Goal: Information Seeking & Learning: Learn about a topic

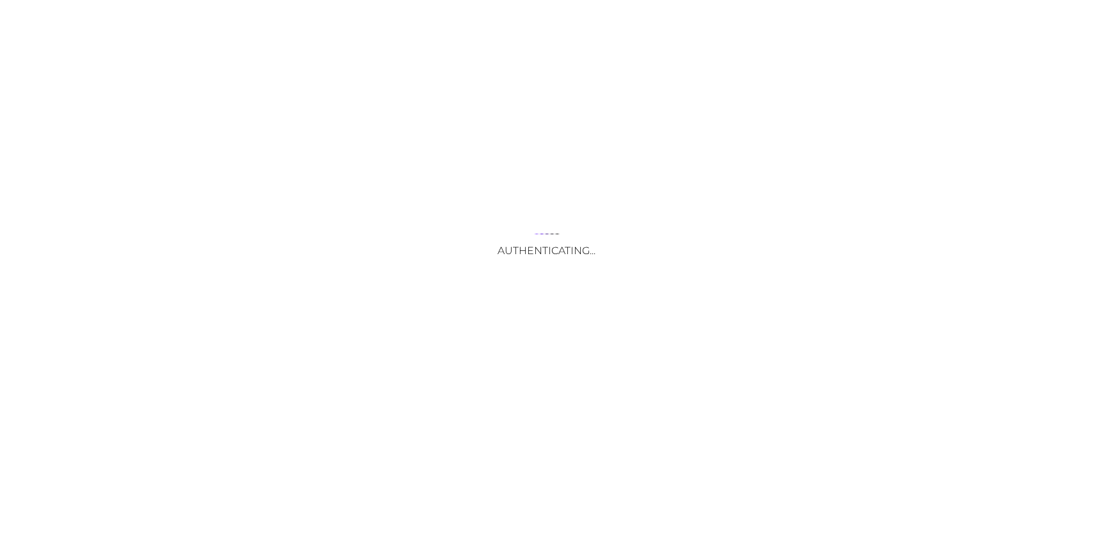
click at [414, 371] on div "Authenticating..." at bounding box center [546, 269] width 1093 height 539
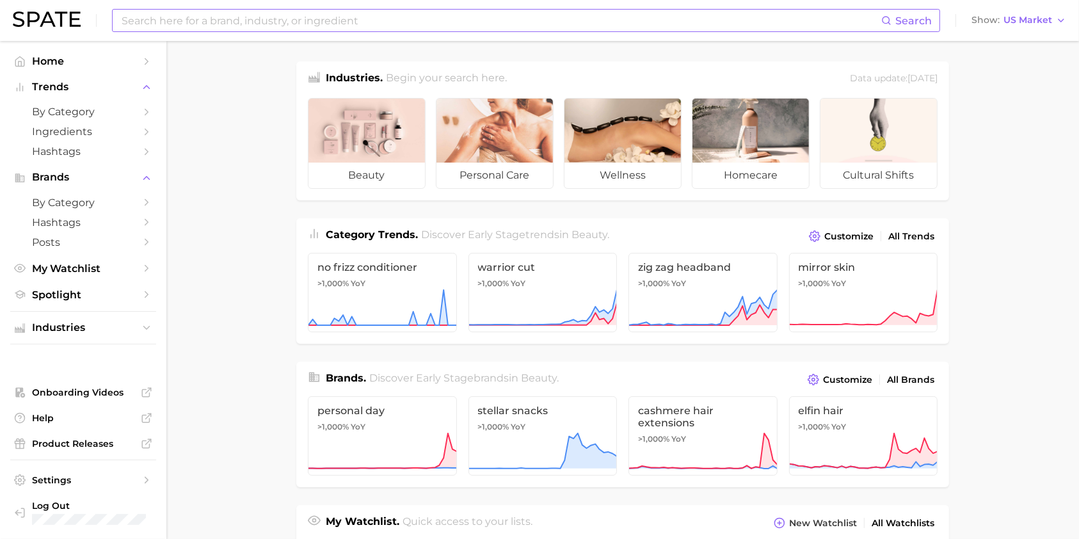
click at [261, 19] on input at bounding box center [500, 21] width 761 height 22
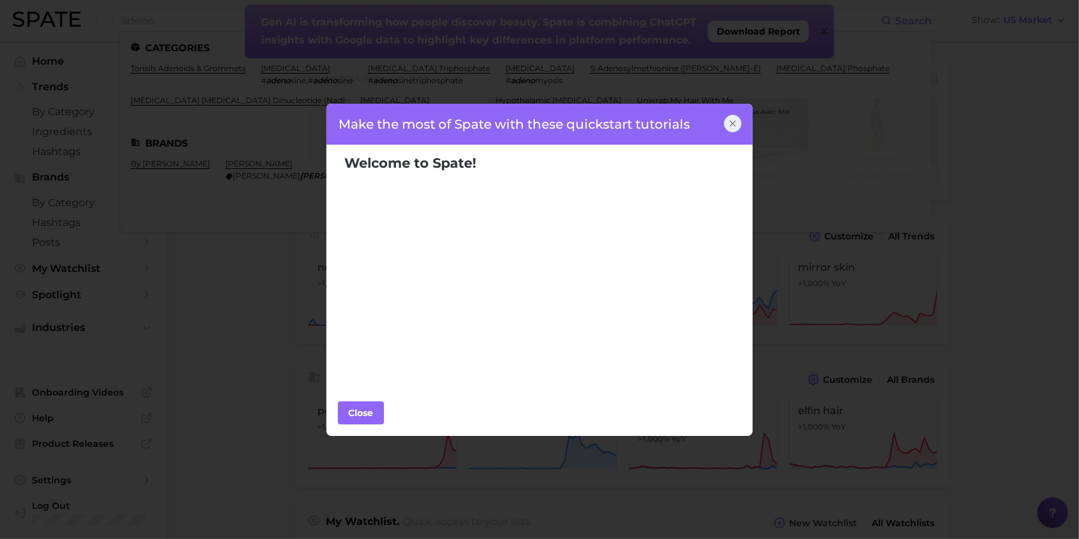
click at [736, 120] on icon at bounding box center [733, 123] width 10 height 10
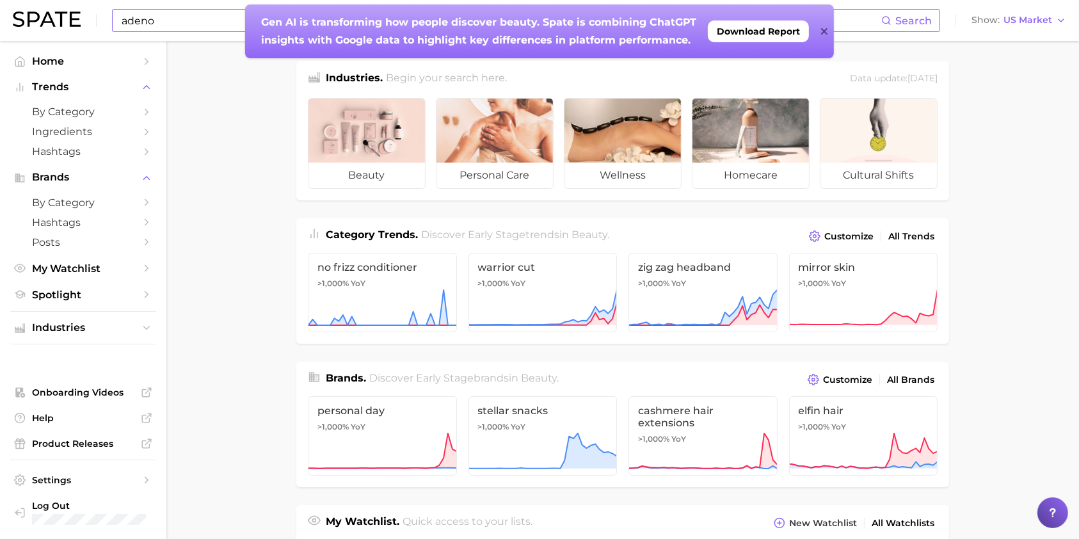
click at [179, 25] on input "adeno" at bounding box center [500, 21] width 761 height 22
type input "[MEDICAL_DATA]"
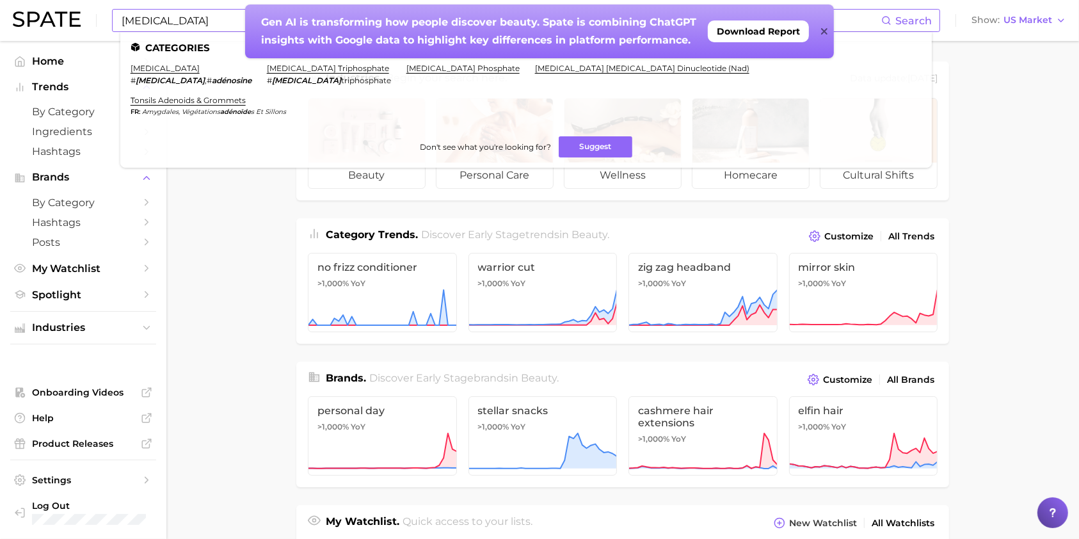
click at [909, 16] on span "Search" at bounding box center [914, 21] width 36 height 12
click at [155, 70] on link "[MEDICAL_DATA]" at bounding box center [165, 68] width 69 height 10
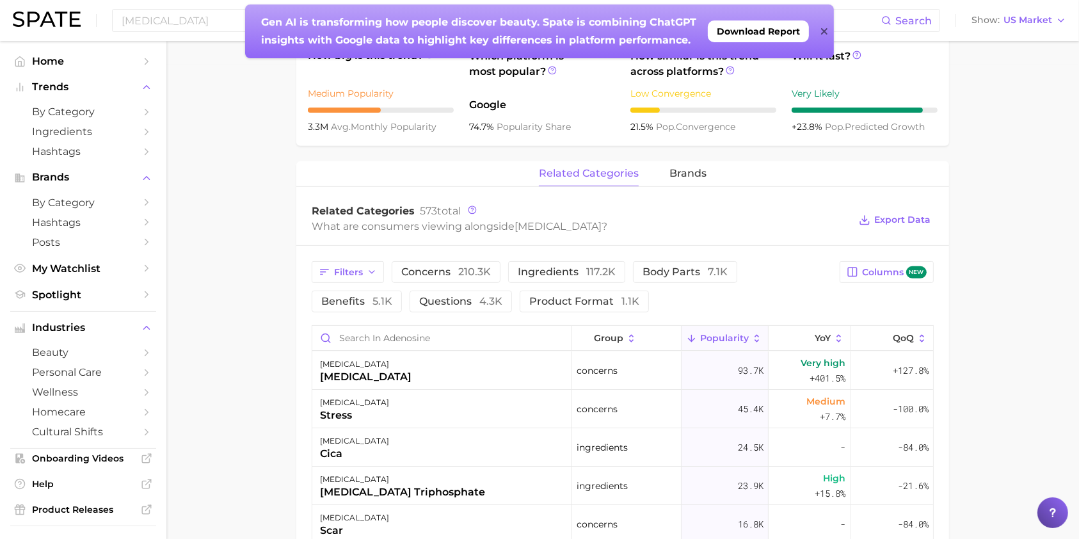
scroll to position [474, 0]
click at [565, 268] on span "ingredients 117.2k" at bounding box center [567, 273] width 98 height 10
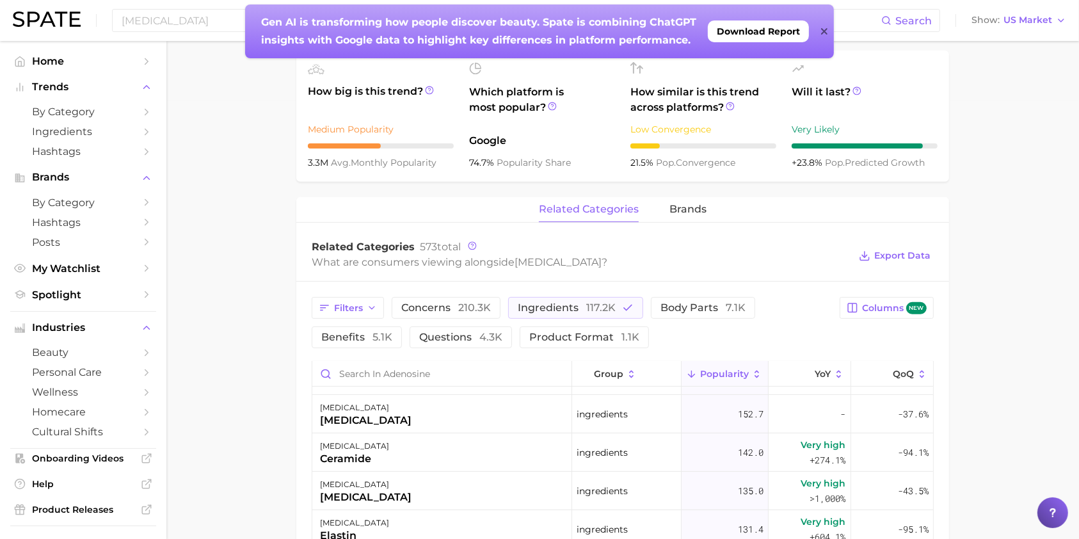
scroll to position [441, 0]
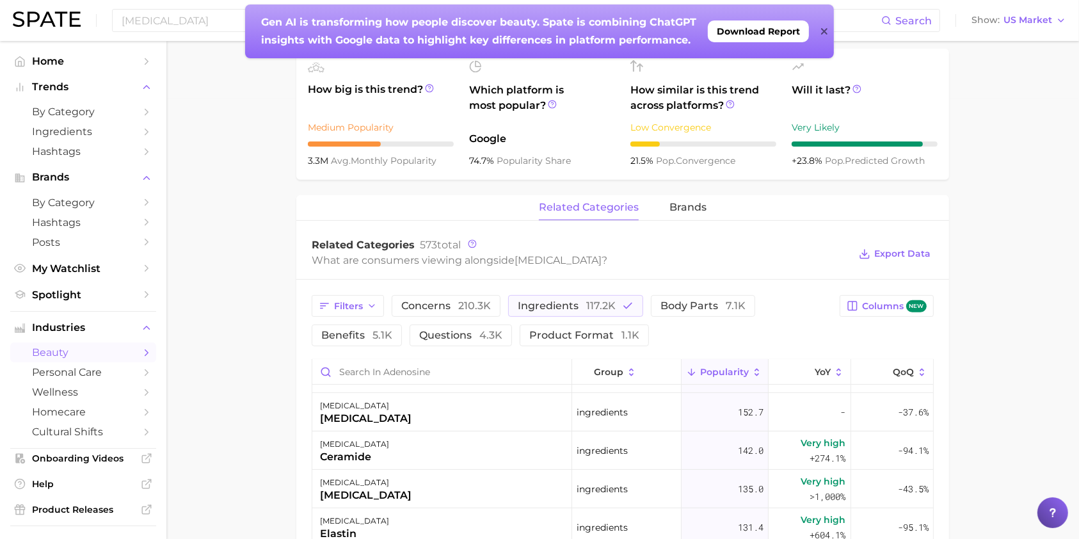
click at [83, 362] on link "beauty" at bounding box center [83, 353] width 146 height 20
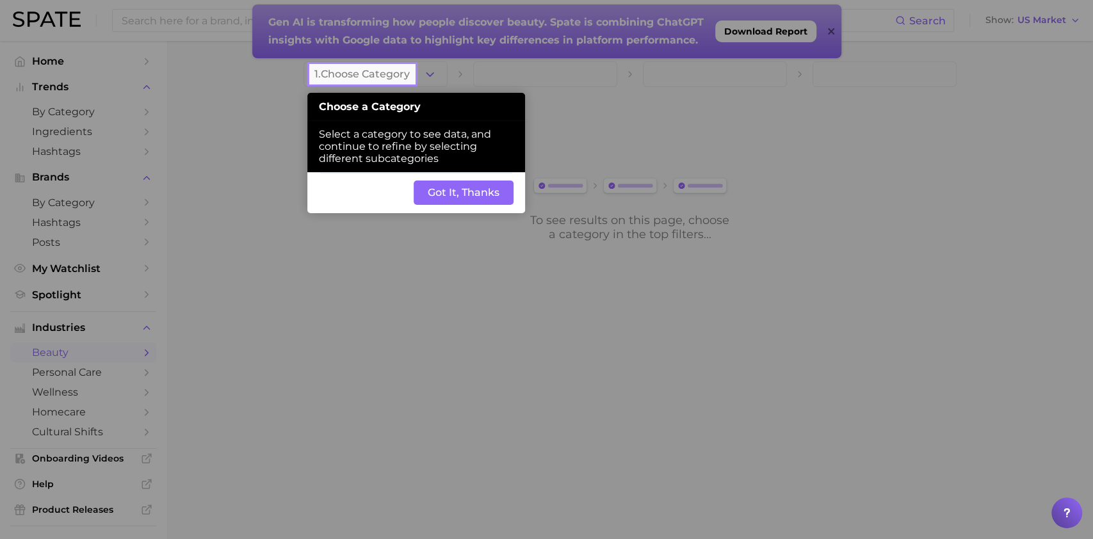
click at [463, 186] on button "Got It, Thanks" at bounding box center [464, 193] width 100 height 24
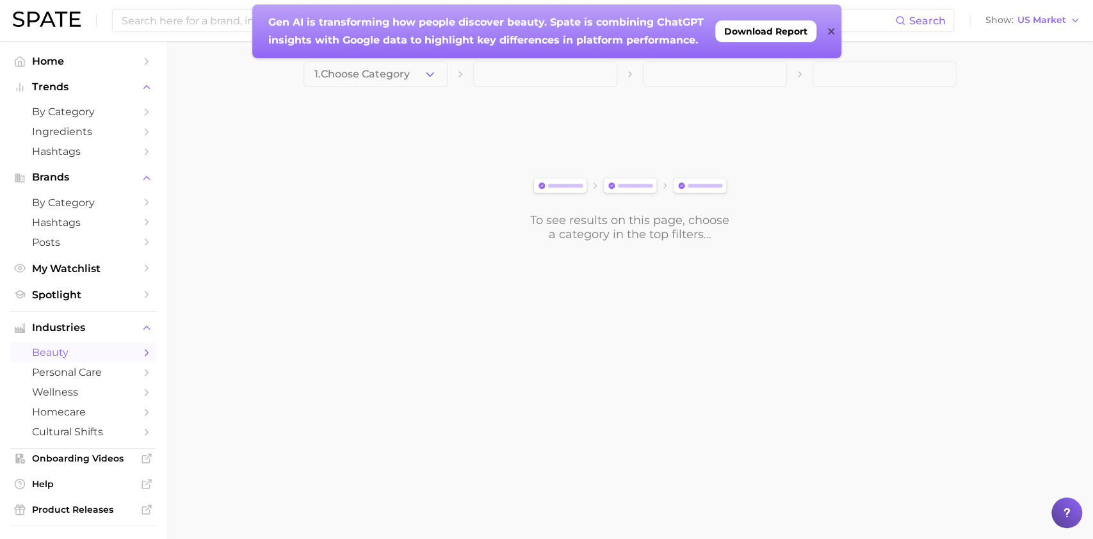
click at [829, 33] on icon at bounding box center [831, 31] width 6 height 6
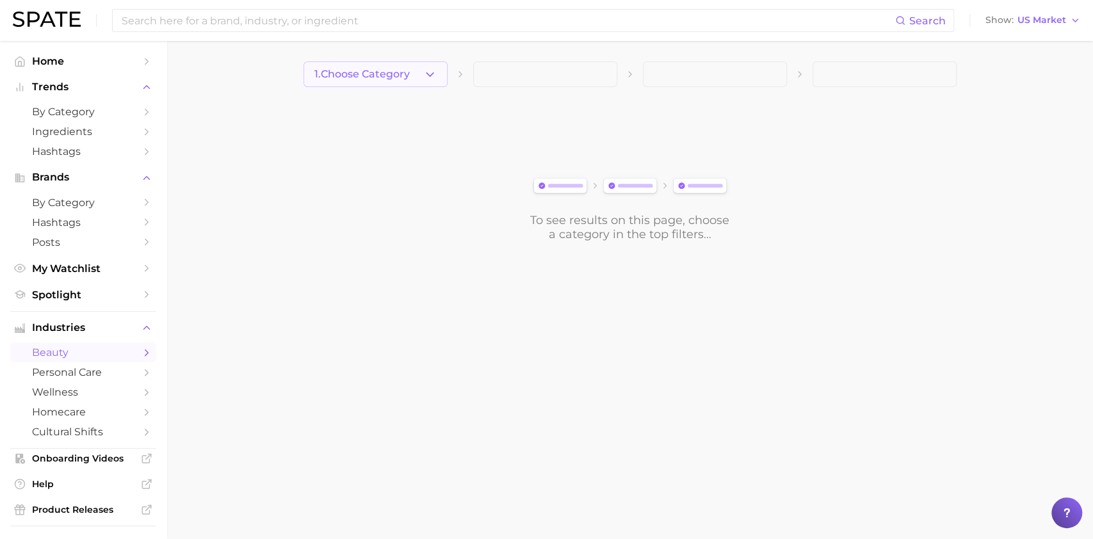
click at [416, 74] on button "1. Choose Category" at bounding box center [375, 74] width 144 height 26
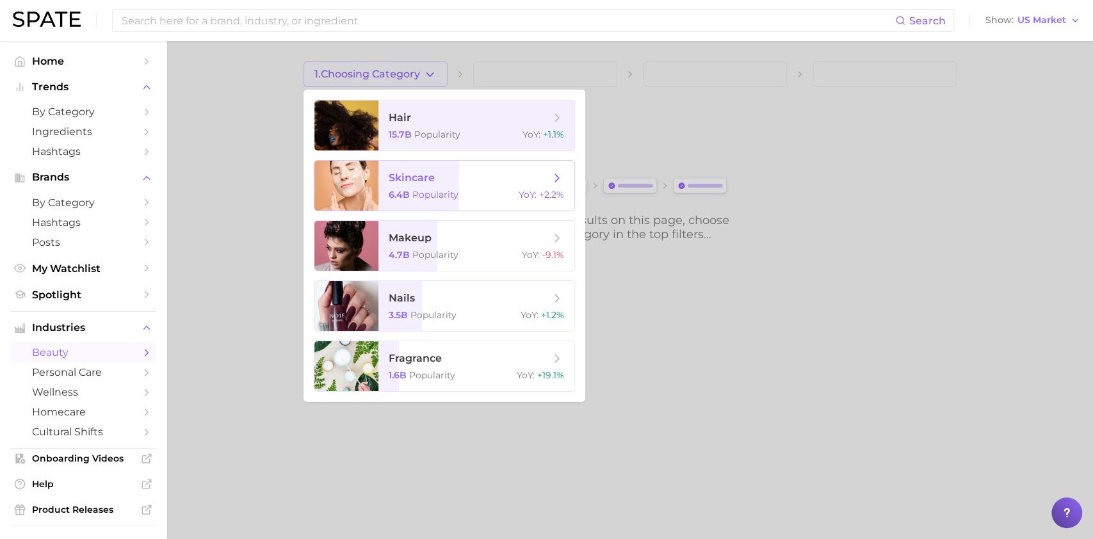
click at [430, 180] on span "skincare" at bounding box center [412, 178] width 46 height 12
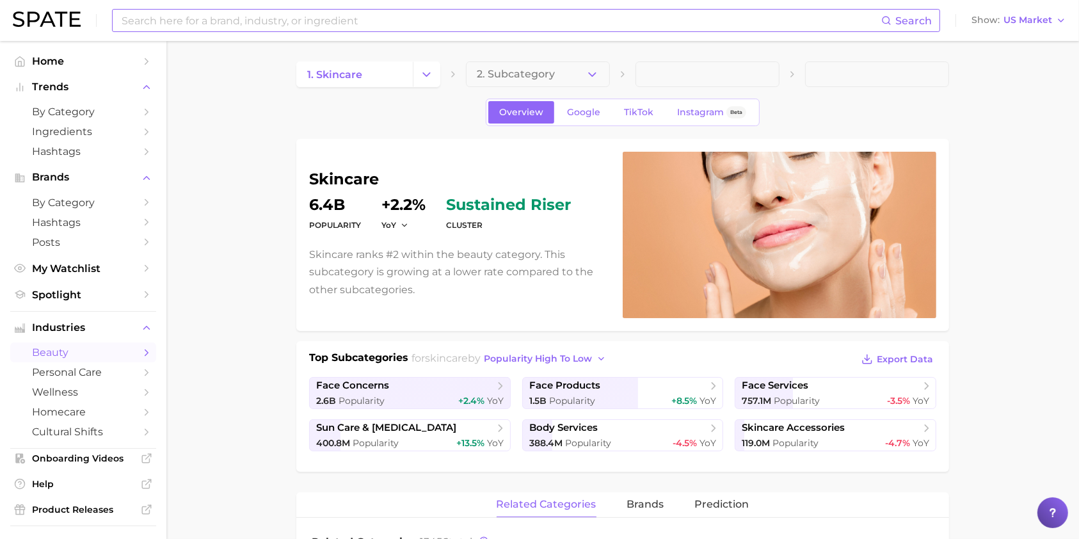
click at [433, 23] on input at bounding box center [500, 21] width 761 height 22
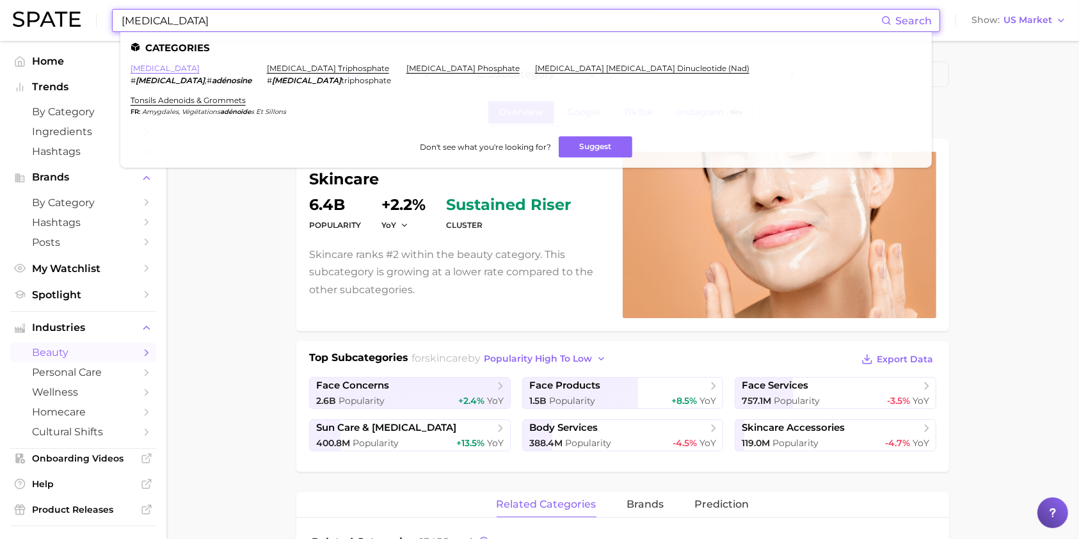
type input "[MEDICAL_DATA]"
click at [141, 67] on link "[MEDICAL_DATA]" at bounding box center [165, 68] width 69 height 10
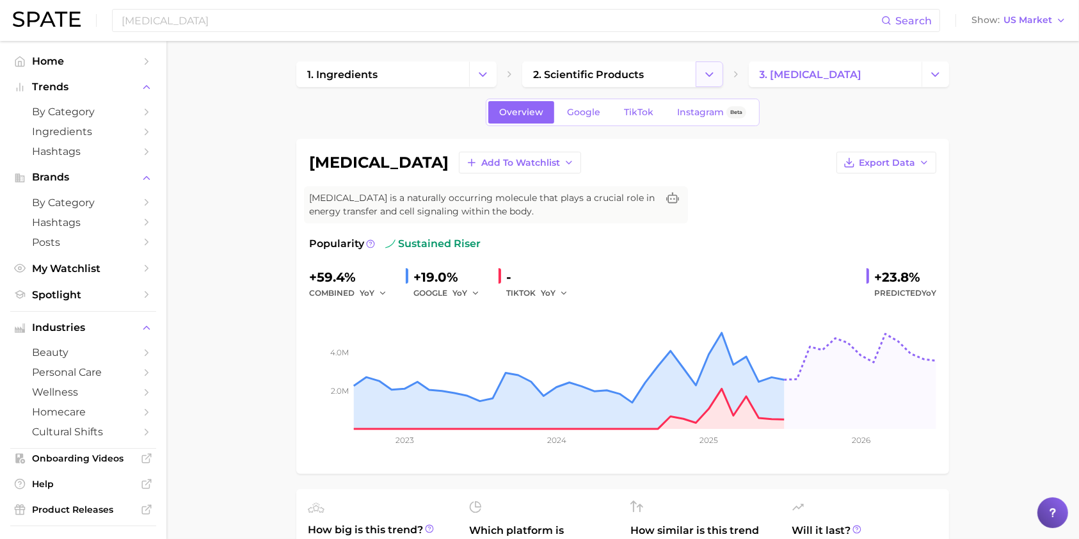
click at [709, 69] on icon "Change Category" at bounding box center [709, 74] width 13 height 13
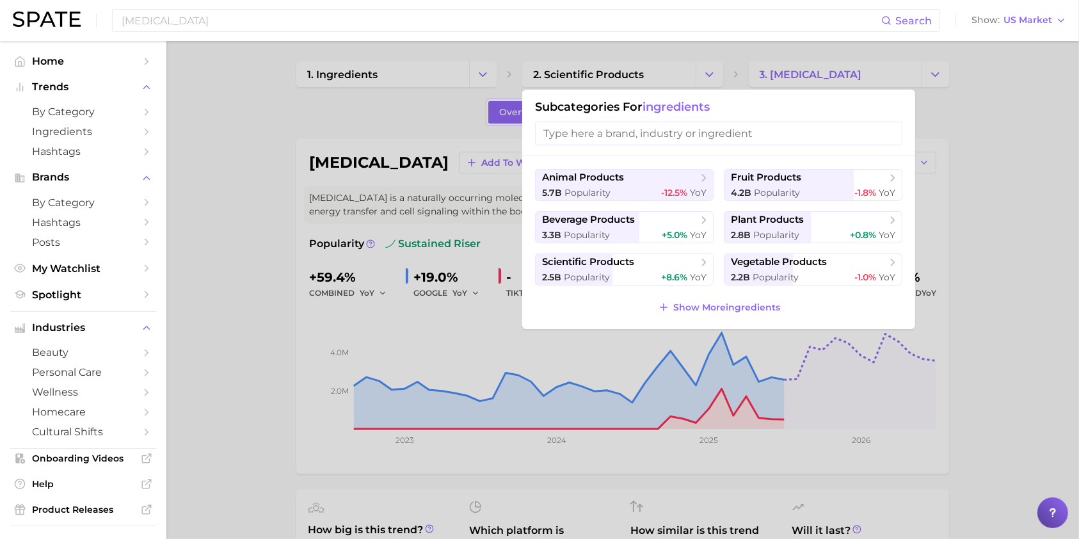
click at [987, 261] on div at bounding box center [539, 269] width 1079 height 539
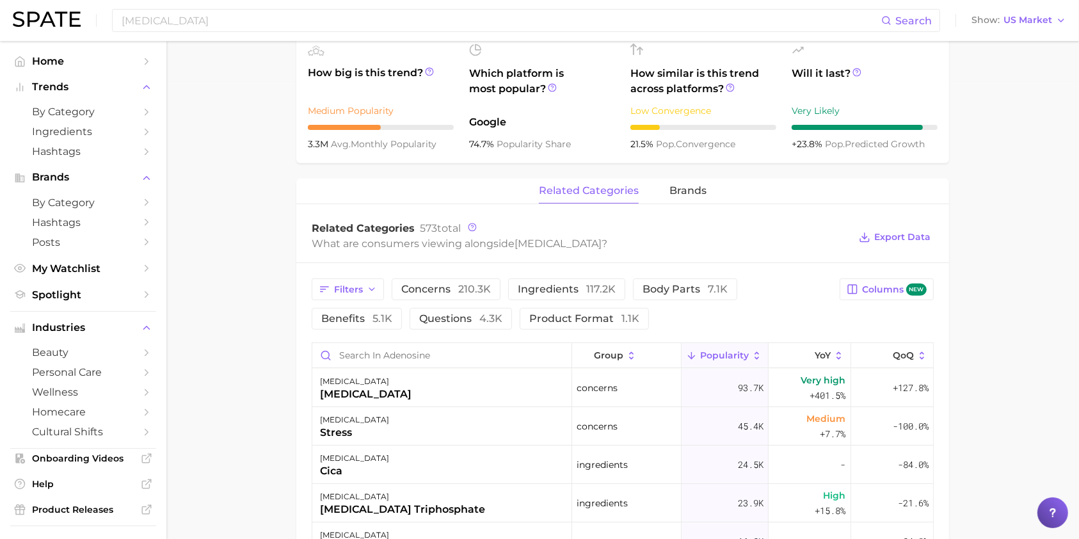
scroll to position [456, 0]
click at [392, 315] on span "benefits 5.1k" at bounding box center [356, 320] width 71 height 10
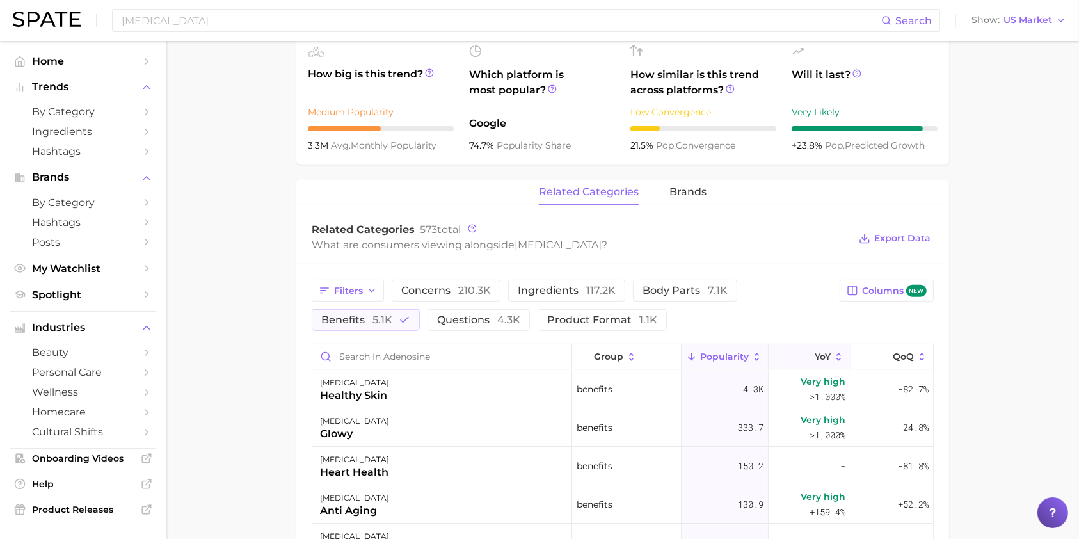
click at [802, 356] on icon at bounding box center [808, 358] width 12 height 12
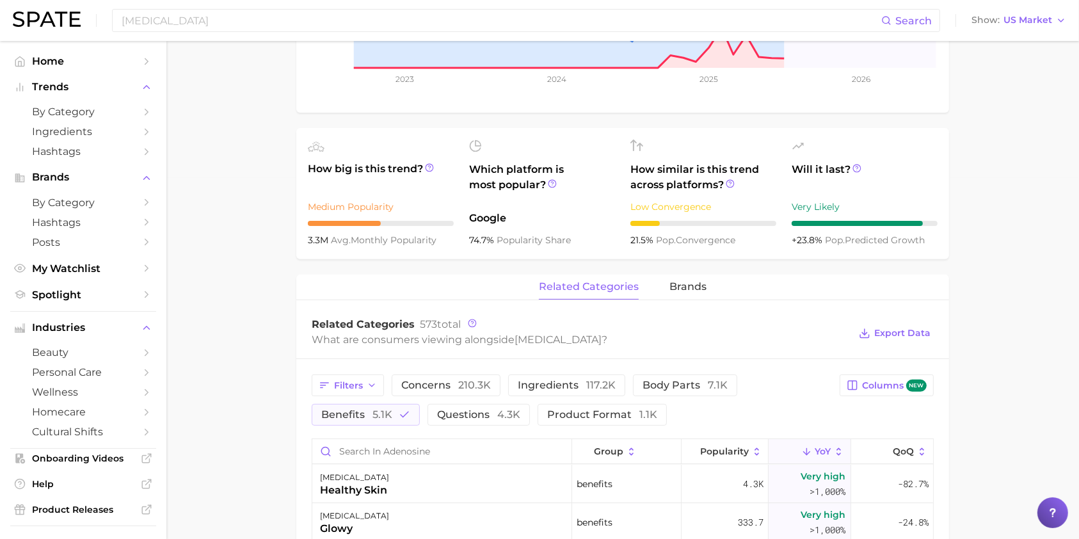
scroll to position [451, 0]
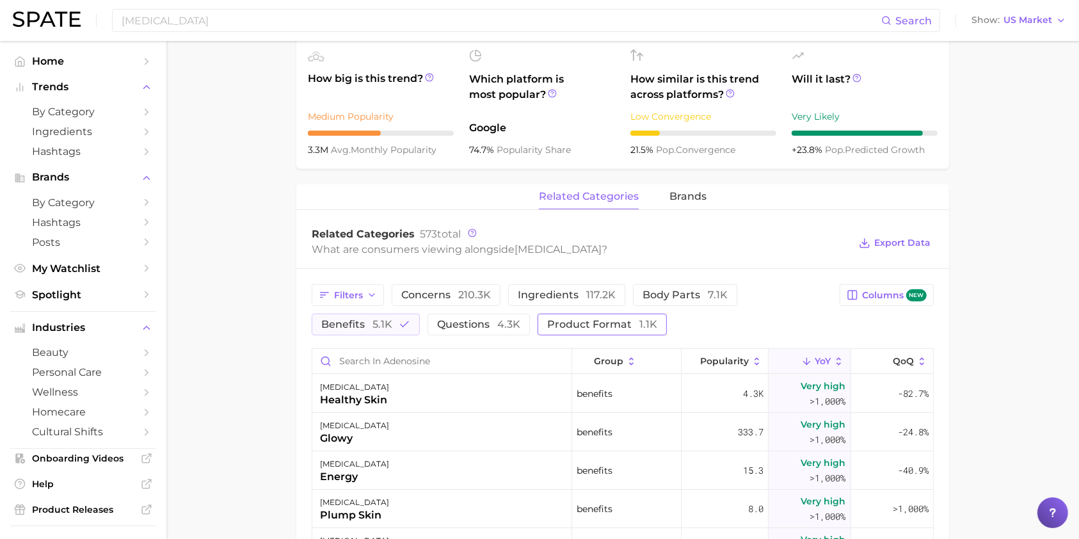
click at [622, 319] on span "product format 1.1k" at bounding box center [602, 324] width 110 height 10
